Goal: Information Seeking & Learning: Learn about a topic

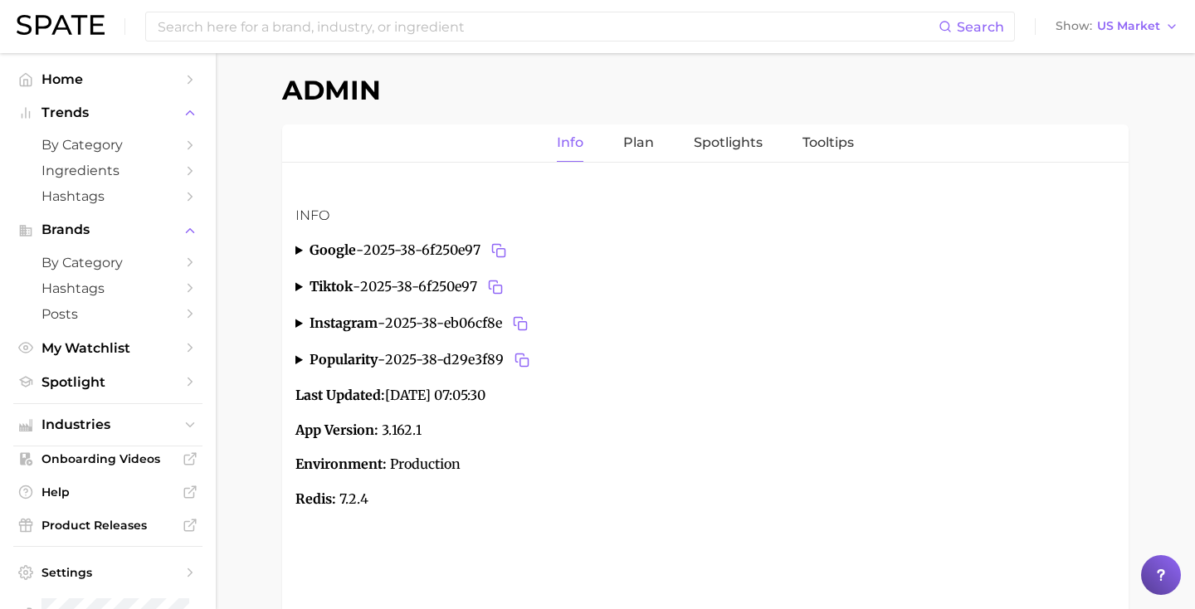
scroll to position [81, 0]
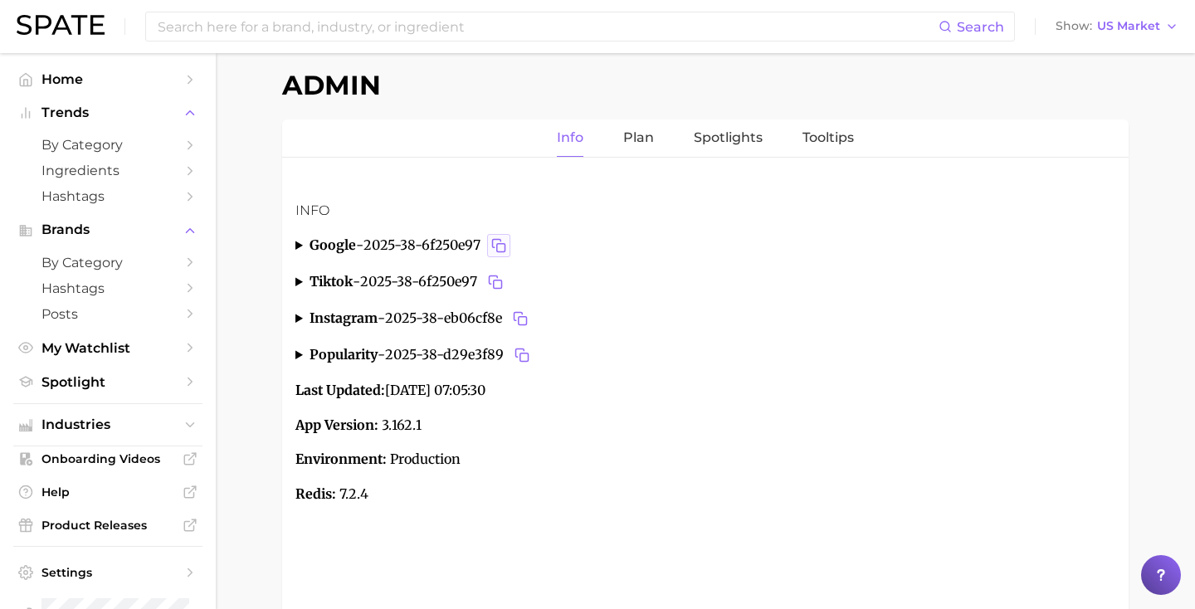
click at [504, 242] on icon "Copy 2025-38-6f250e97 to clipboard" at bounding box center [498, 245] width 15 height 15
click at [524, 314] on icon "Copy 2025-38-eb06cf8e to clipboard" at bounding box center [520, 318] width 15 height 15
click at [529, 350] on icon "Copy 2025-38-d29e3f89 to clipboard" at bounding box center [522, 355] width 15 height 15
click at [299, 244] on summary "google - 2025-38-6f250e97" at bounding box center [705, 245] width 820 height 23
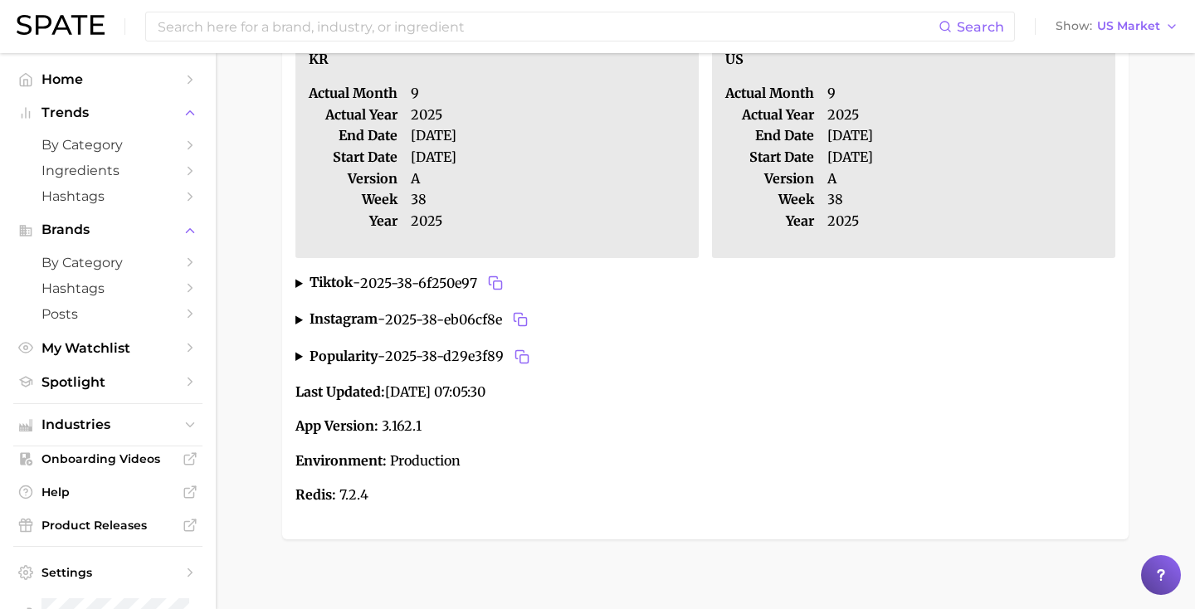
scroll to position [553, 0]
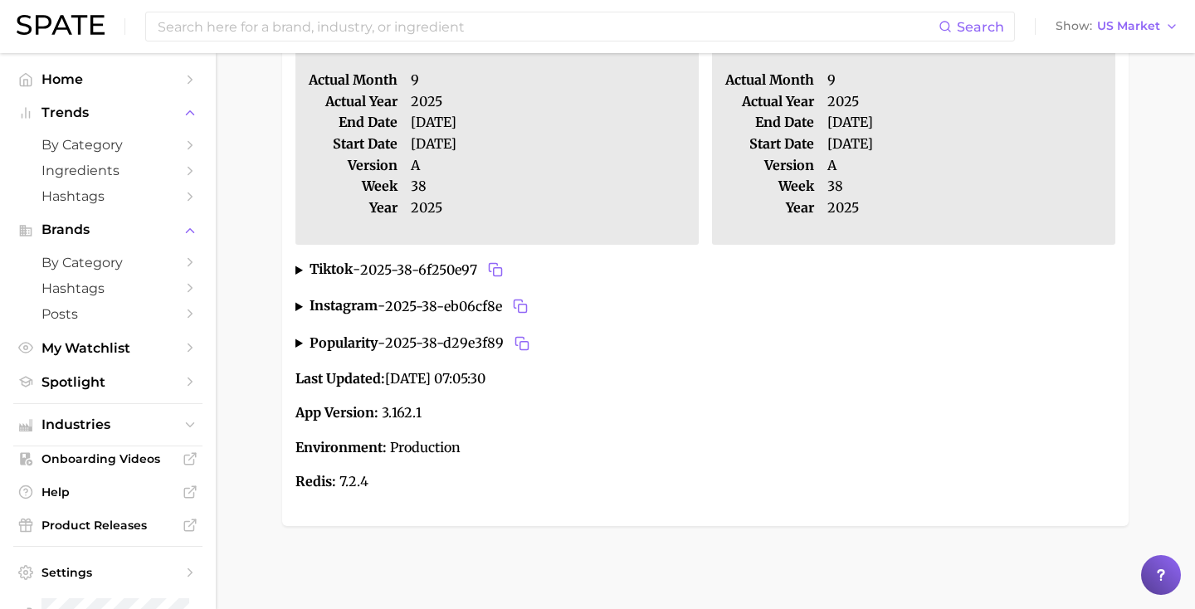
click at [304, 267] on summary "tiktok - 2025-38-6f250e97" at bounding box center [705, 269] width 820 height 23
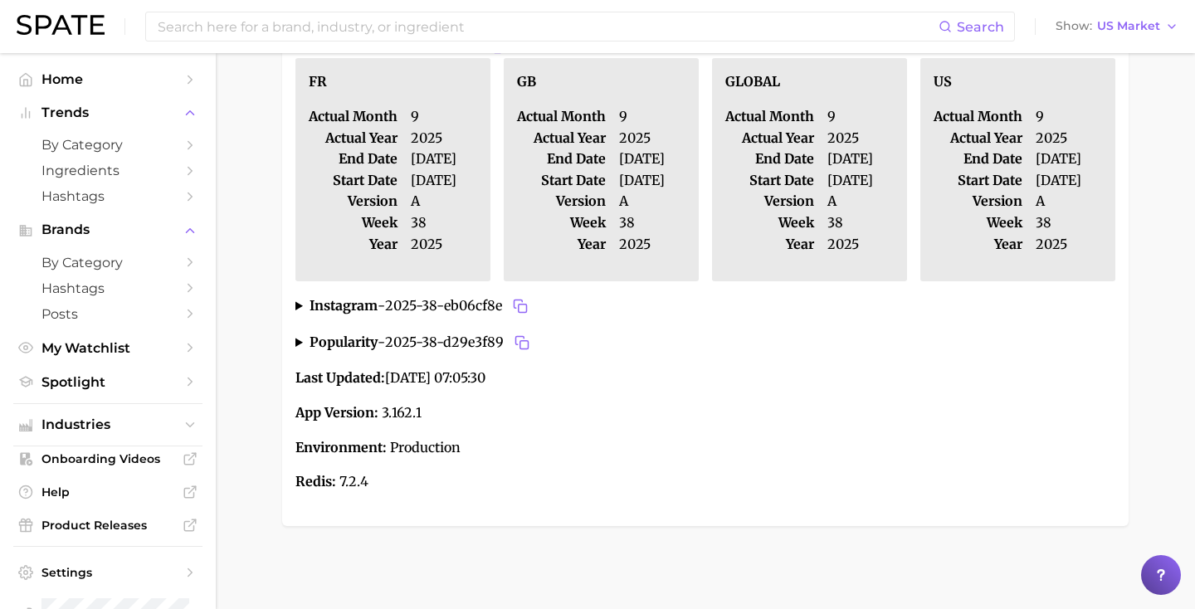
scroll to position [1012, 0]
click at [446, 340] on span "2025-38-d29e3f89" at bounding box center [459, 342] width 149 height 23
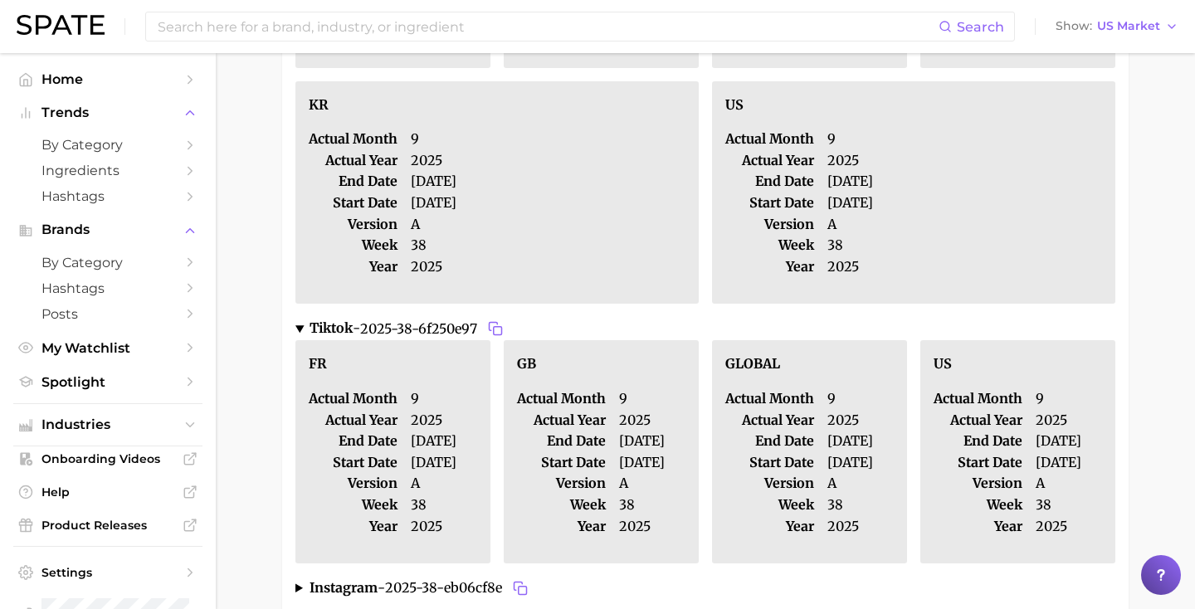
scroll to position [0, 0]
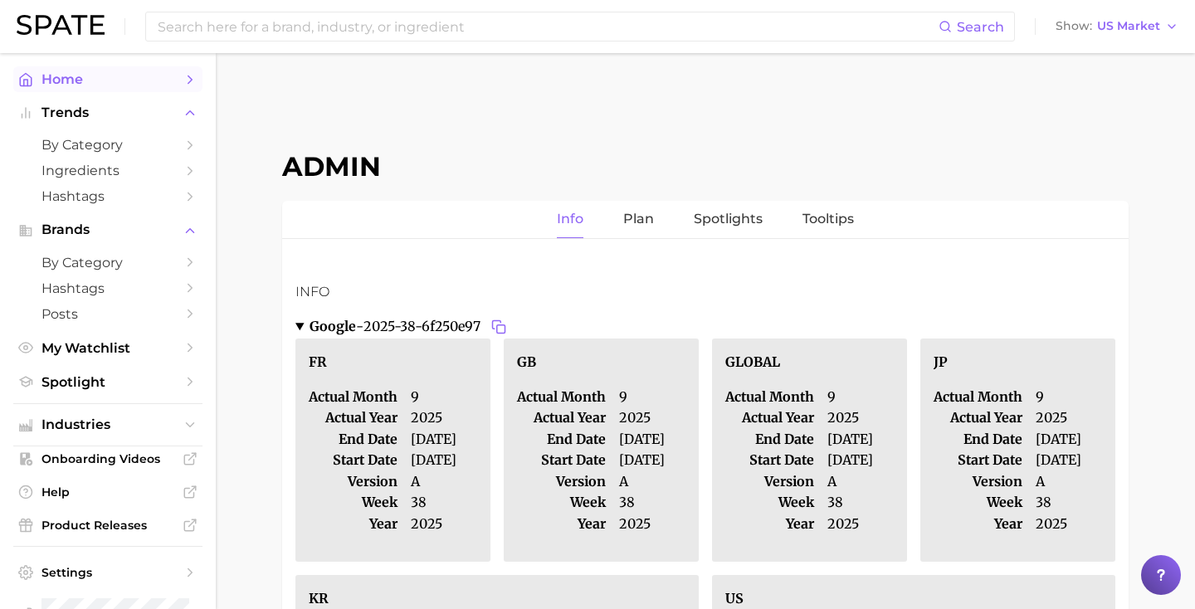
click at [76, 90] on link "Home" at bounding box center [107, 79] width 189 height 26
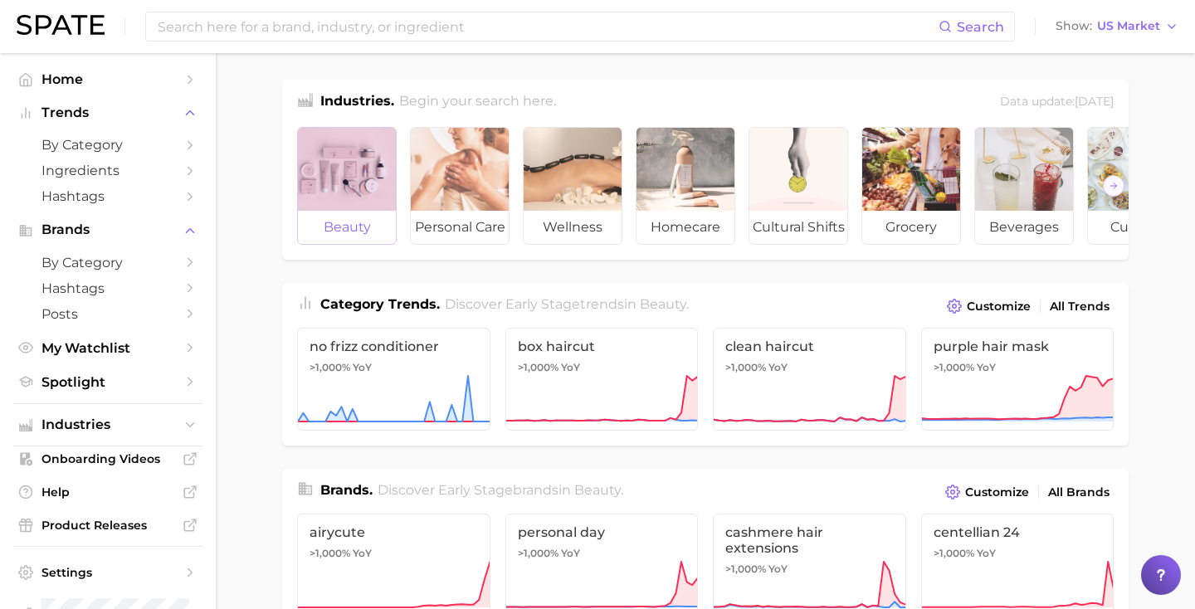
click at [363, 156] on div at bounding box center [347, 169] width 98 height 83
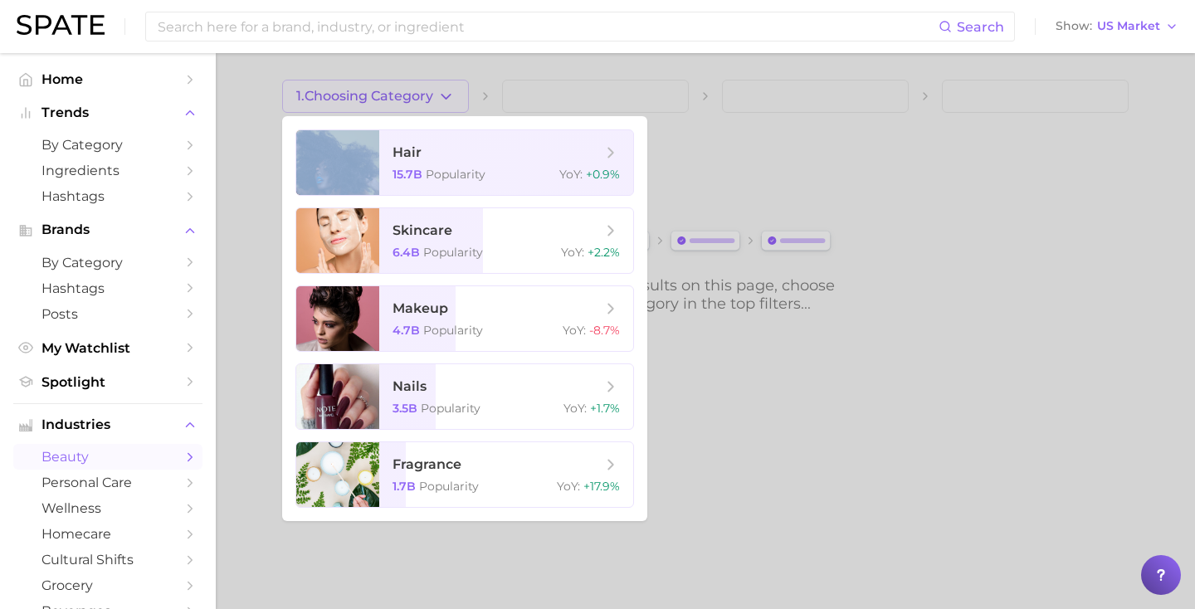
click at [373, 92] on div at bounding box center [597, 304] width 1195 height 609
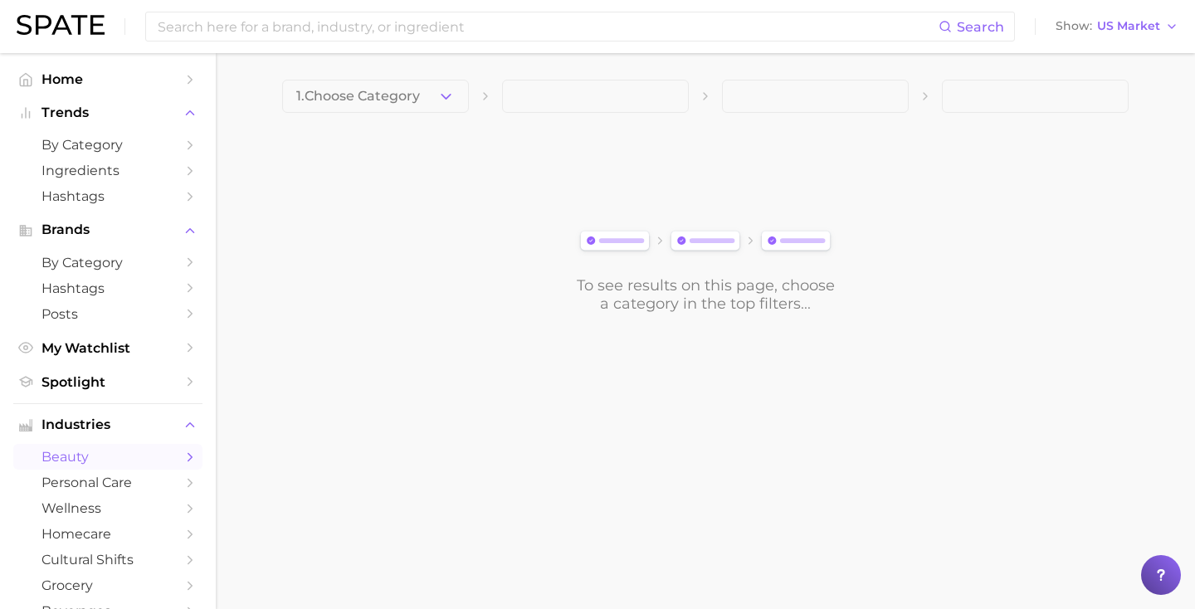
click at [374, 61] on main "1. Choose Category To see results on this page, choose a category in the top fi…" at bounding box center [705, 224] width 979 height 343
click at [374, 94] on span "1. Choose Category" at bounding box center [358, 96] width 124 height 15
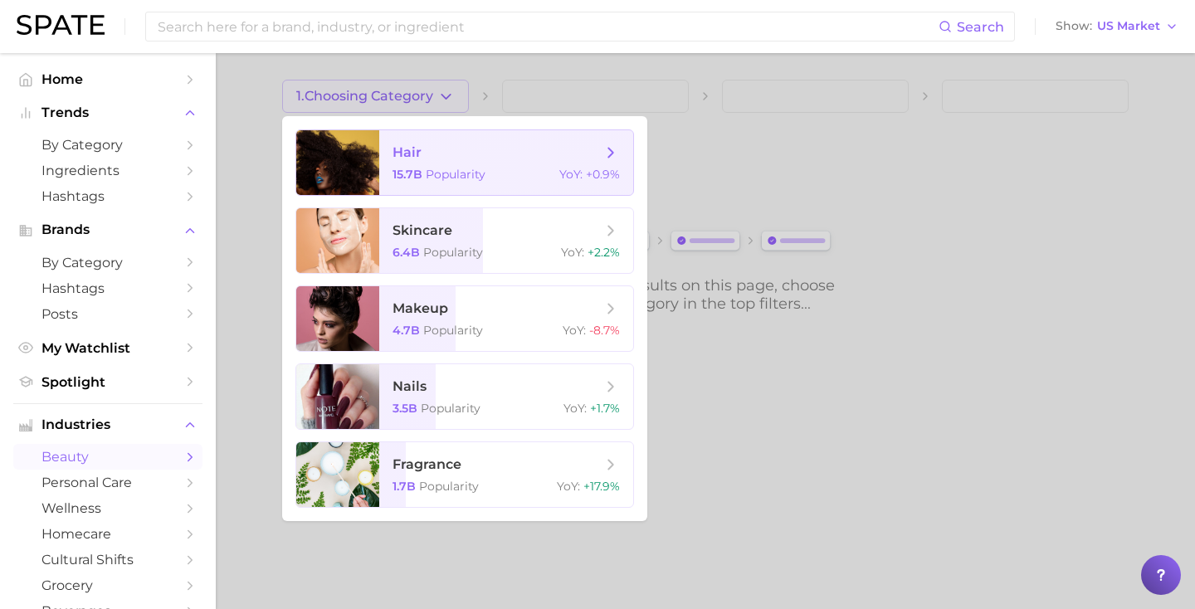
click at [383, 163] on span "hair 15.7b Popularity YoY : +0.9%" at bounding box center [506, 162] width 254 height 65
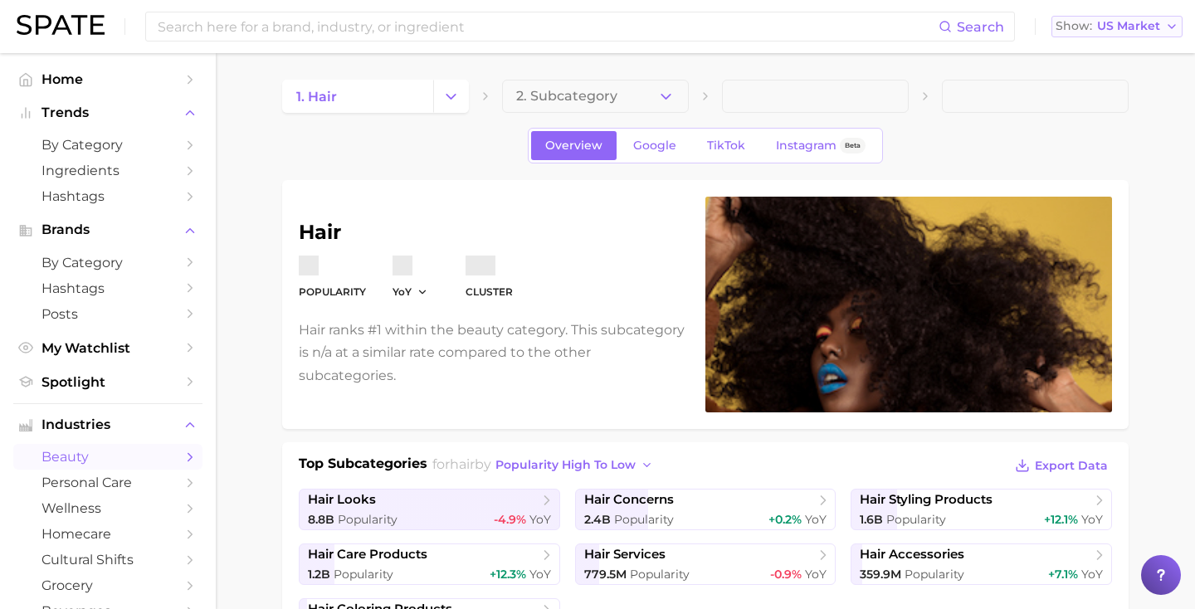
click at [1116, 27] on span "US Market" at bounding box center [1128, 26] width 63 height 9
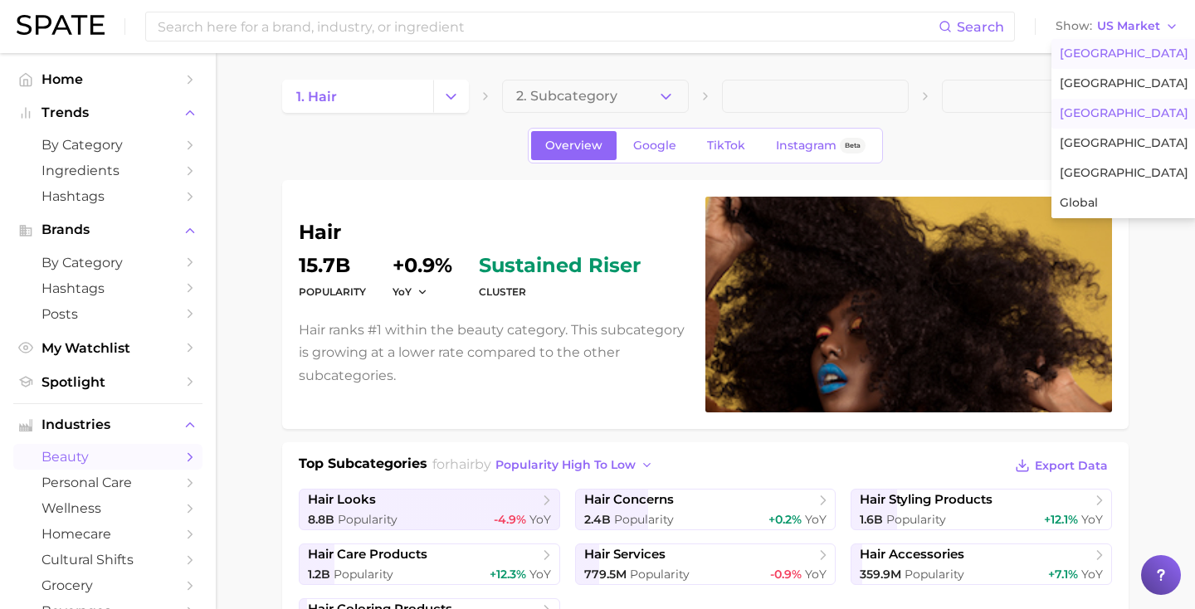
click at [1096, 116] on span "France" at bounding box center [1124, 113] width 129 height 14
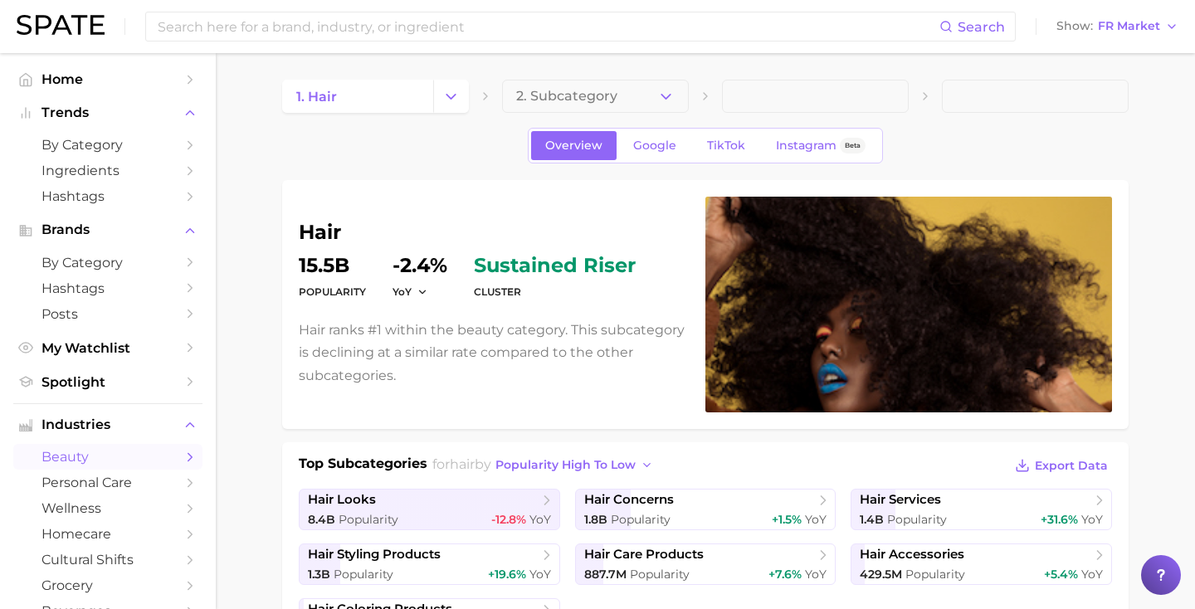
click at [151, 213] on ul "Home Trends by Category Ingredients Hashtags Brands by Category Hashtags Posts …" at bounding box center [107, 230] width 189 height 329
click at [152, 207] on link "Hashtags" at bounding box center [107, 196] width 189 height 26
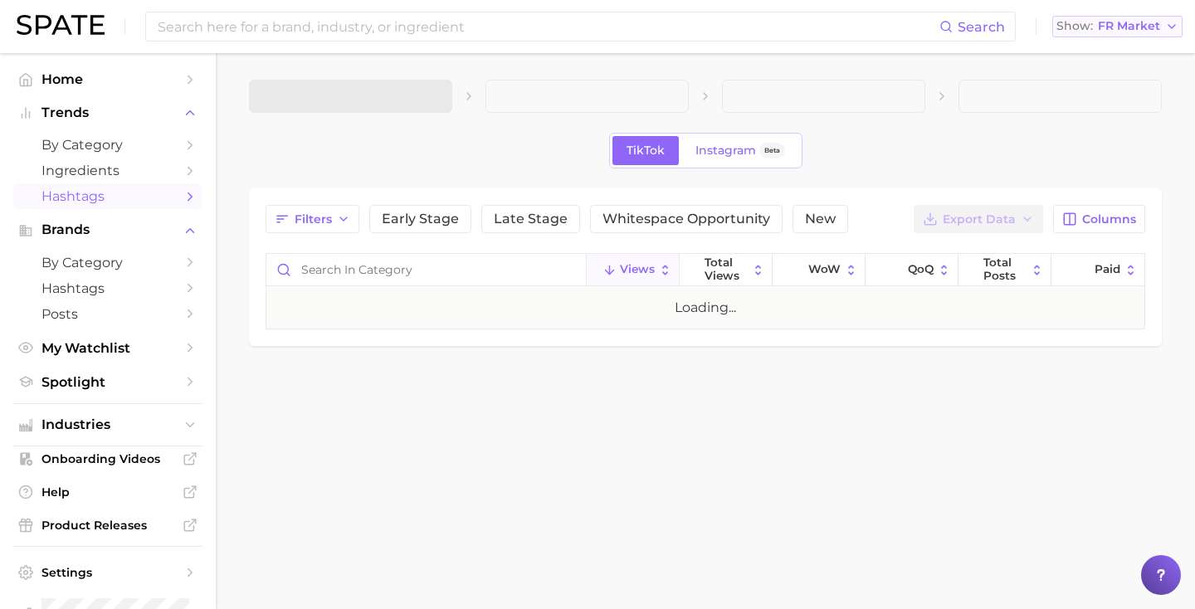
click at [1087, 27] on span "Show" at bounding box center [1074, 26] width 37 height 9
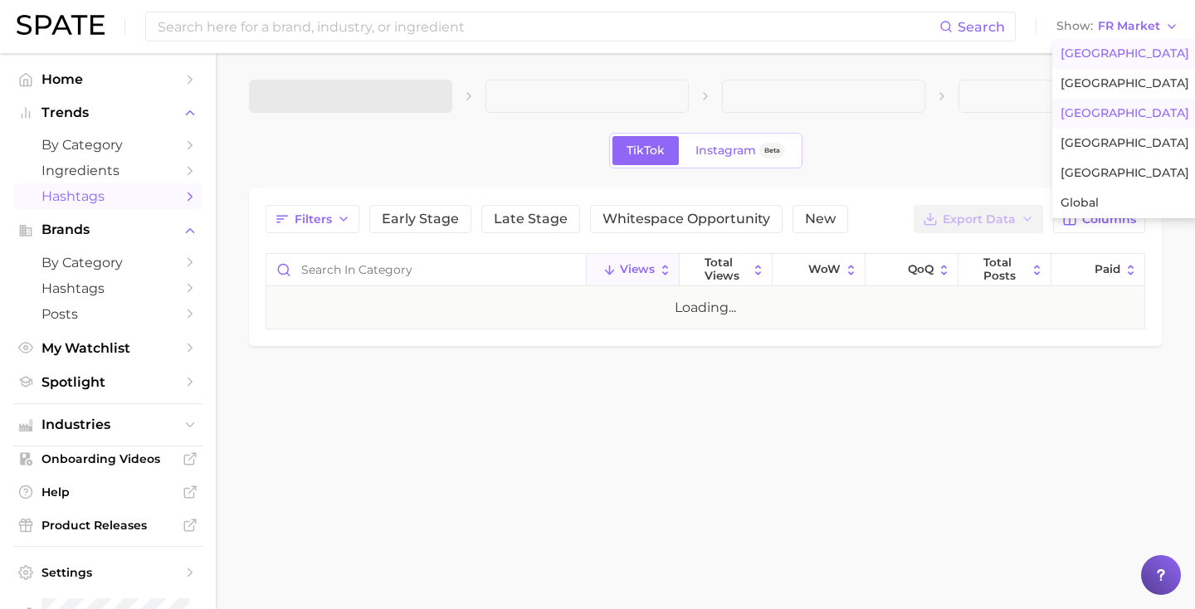
click at [1085, 46] on span "United States" at bounding box center [1125, 53] width 129 height 14
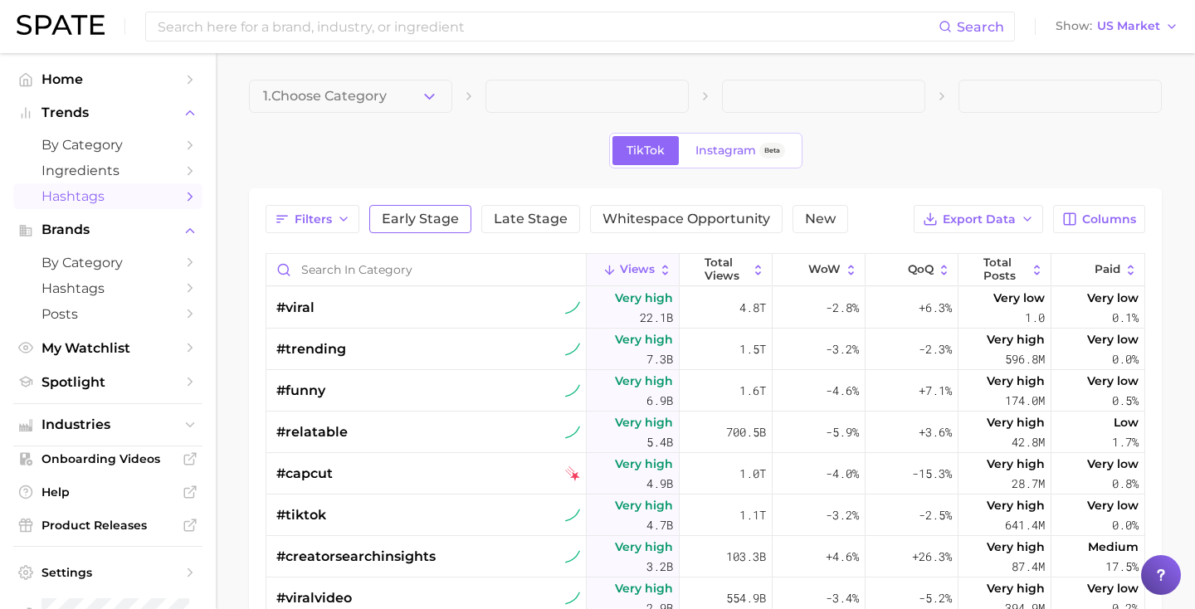
click at [463, 227] on button "Early Stage" at bounding box center [420, 219] width 102 height 28
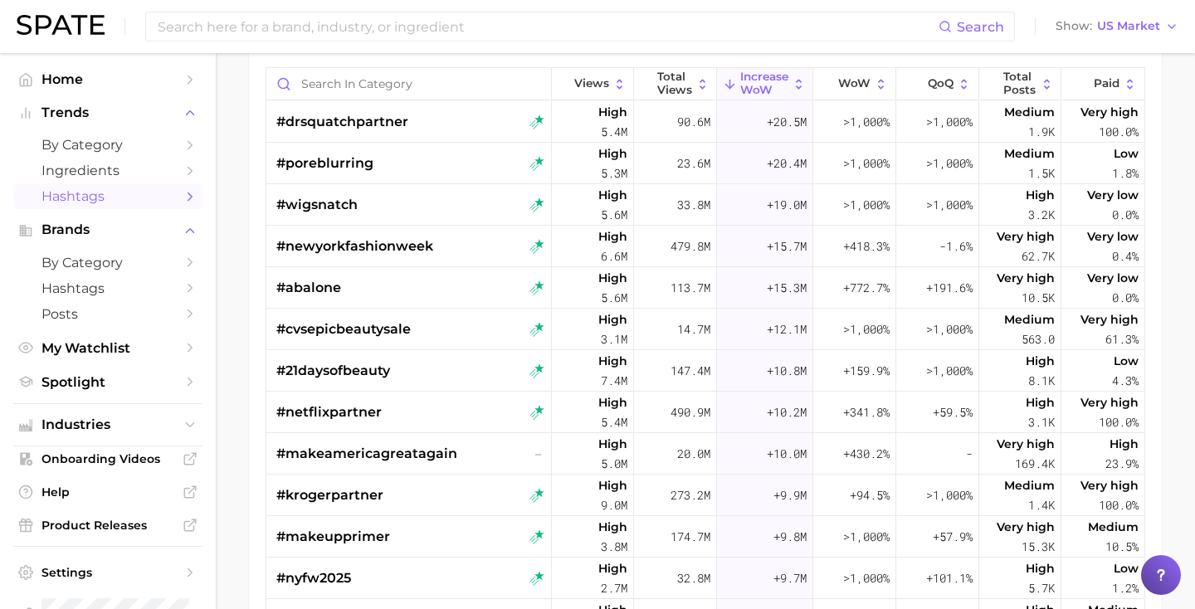
scroll to position [188, 0]
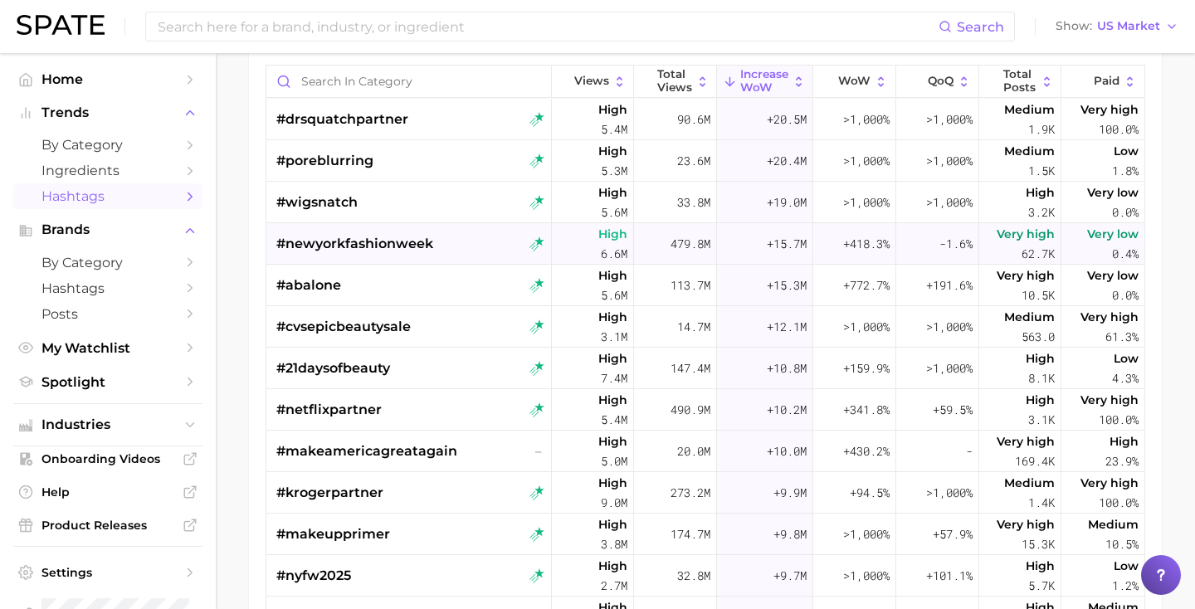
click at [407, 244] on span "#newyorkfashionweek" at bounding box center [354, 244] width 157 height 20
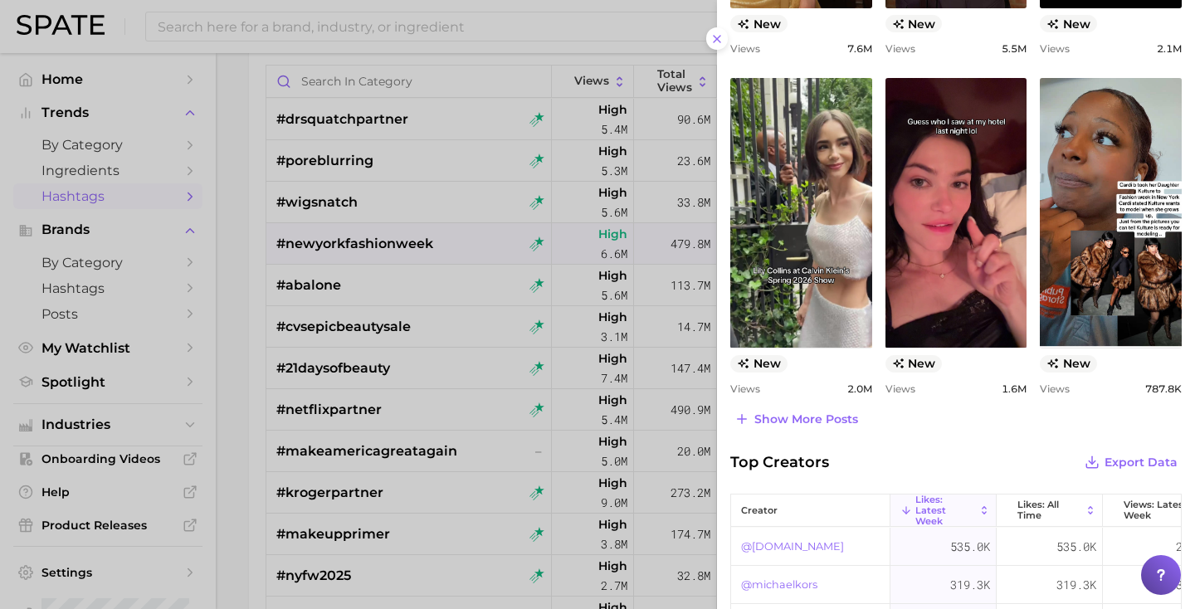
scroll to position [714, 0]
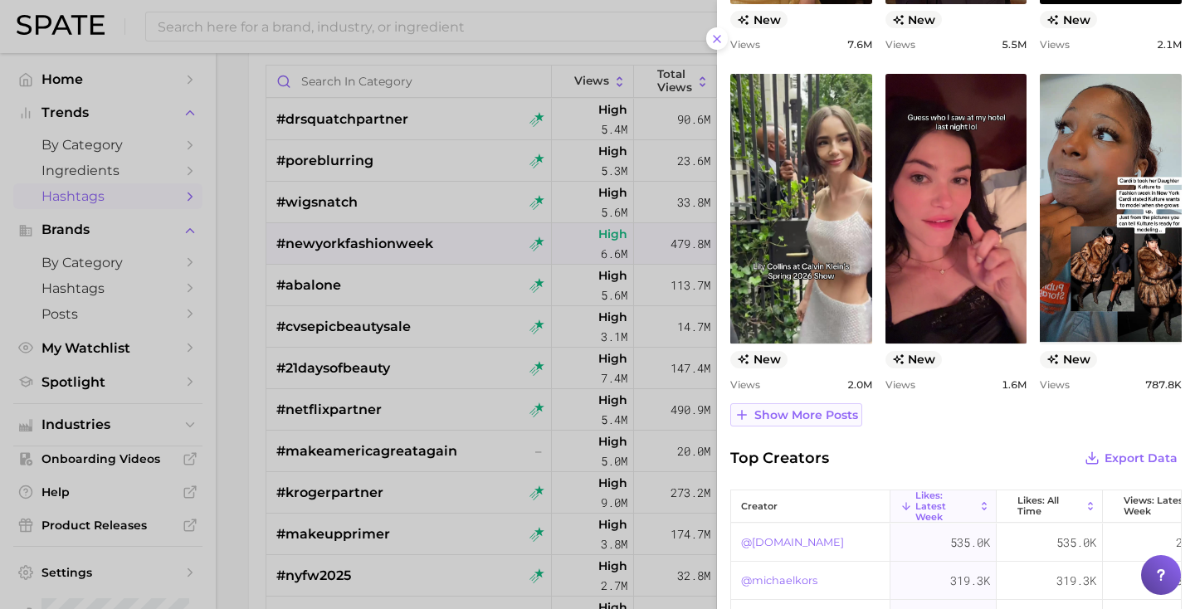
click at [802, 418] on span "Show more posts" at bounding box center [806, 415] width 104 height 14
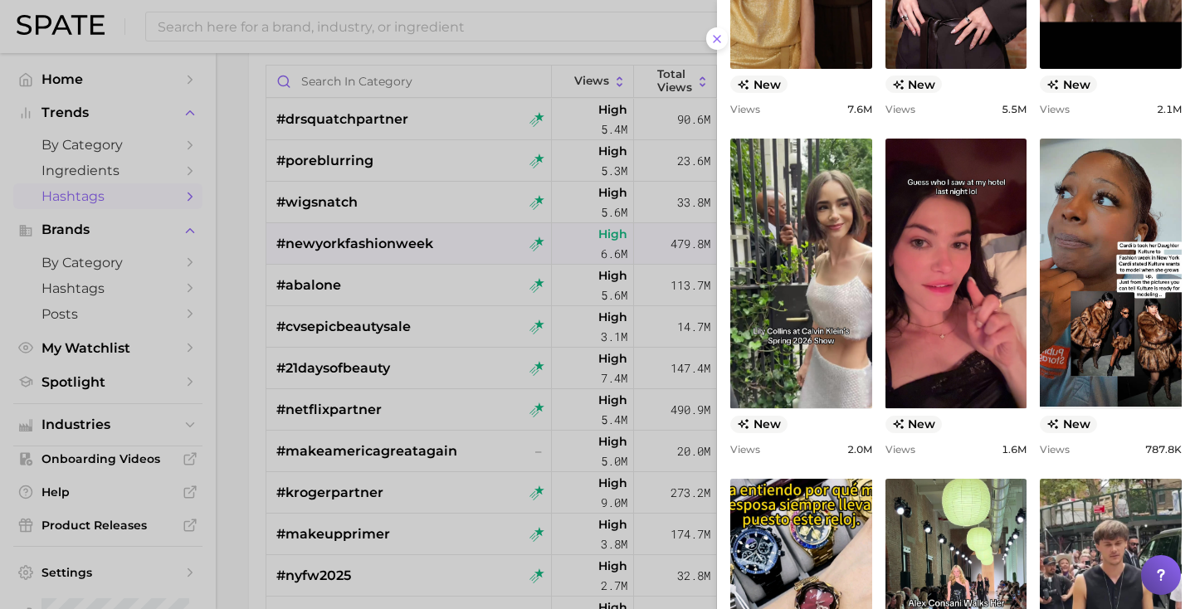
scroll to position [647, 0]
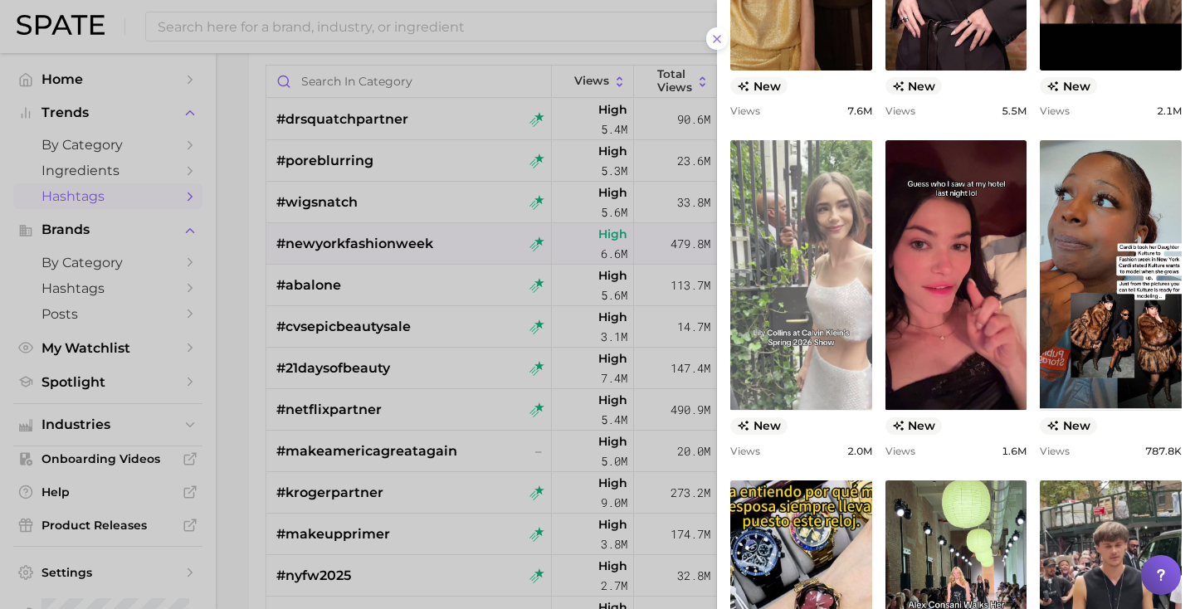
click at [818, 202] on link "view post on TikTok" at bounding box center [801, 275] width 142 height 270
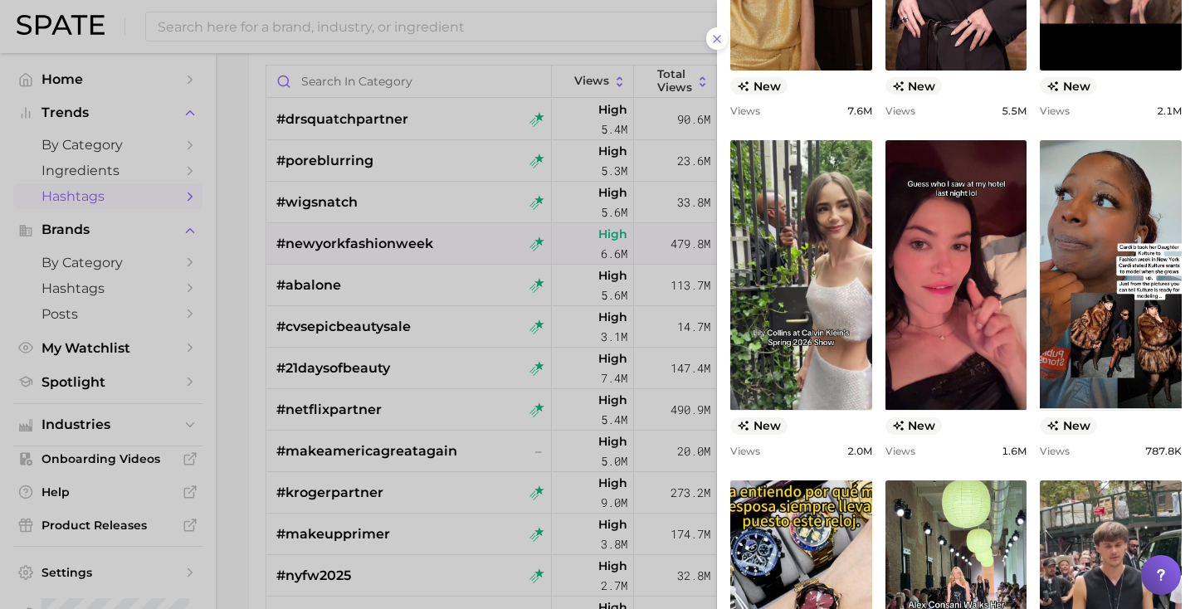
click at [623, 227] on div at bounding box center [597, 304] width 1195 height 609
